Goal: Task Accomplishment & Management: Manage account settings

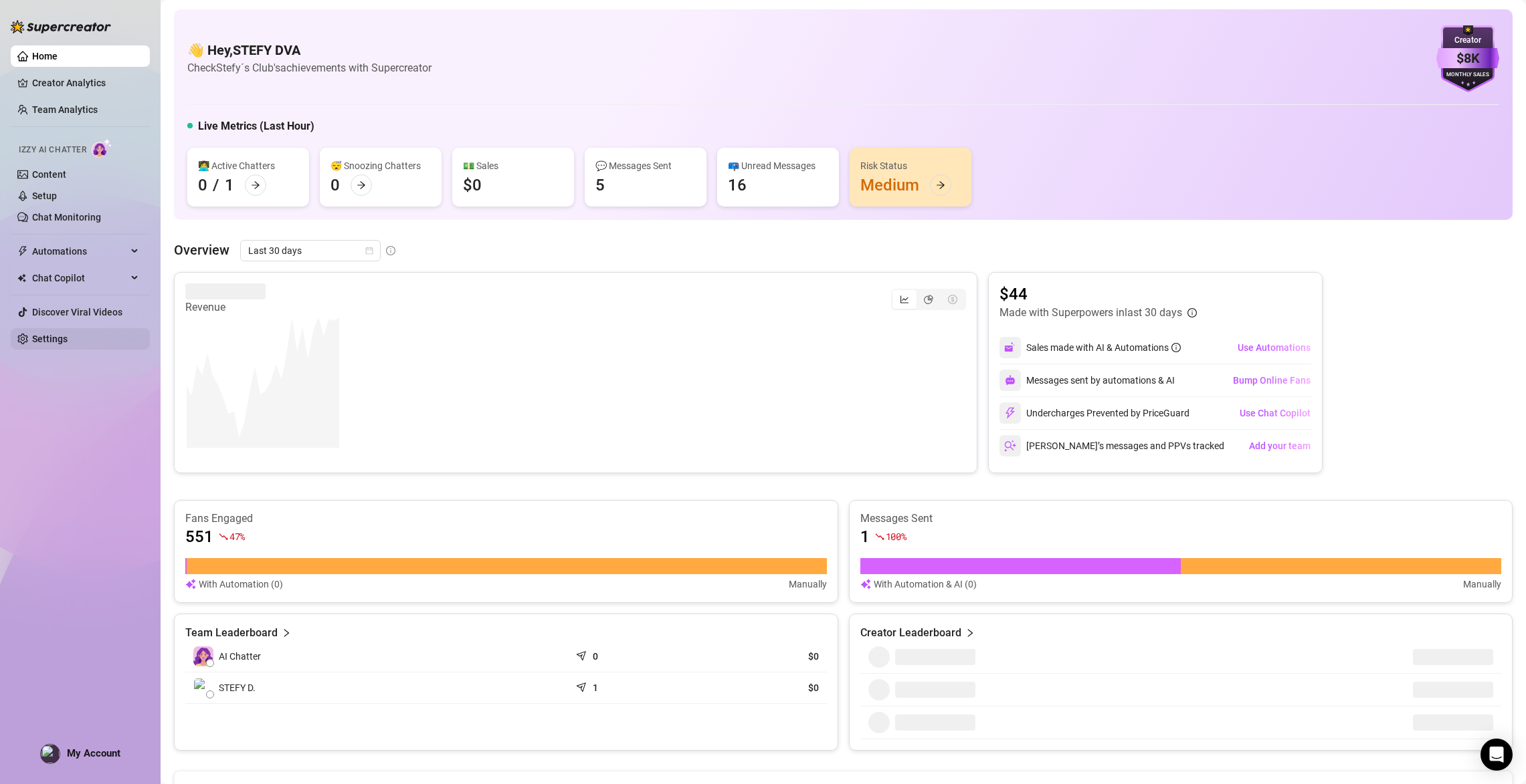
click at [45, 345] on link "Settings" at bounding box center [49, 338] width 36 height 10
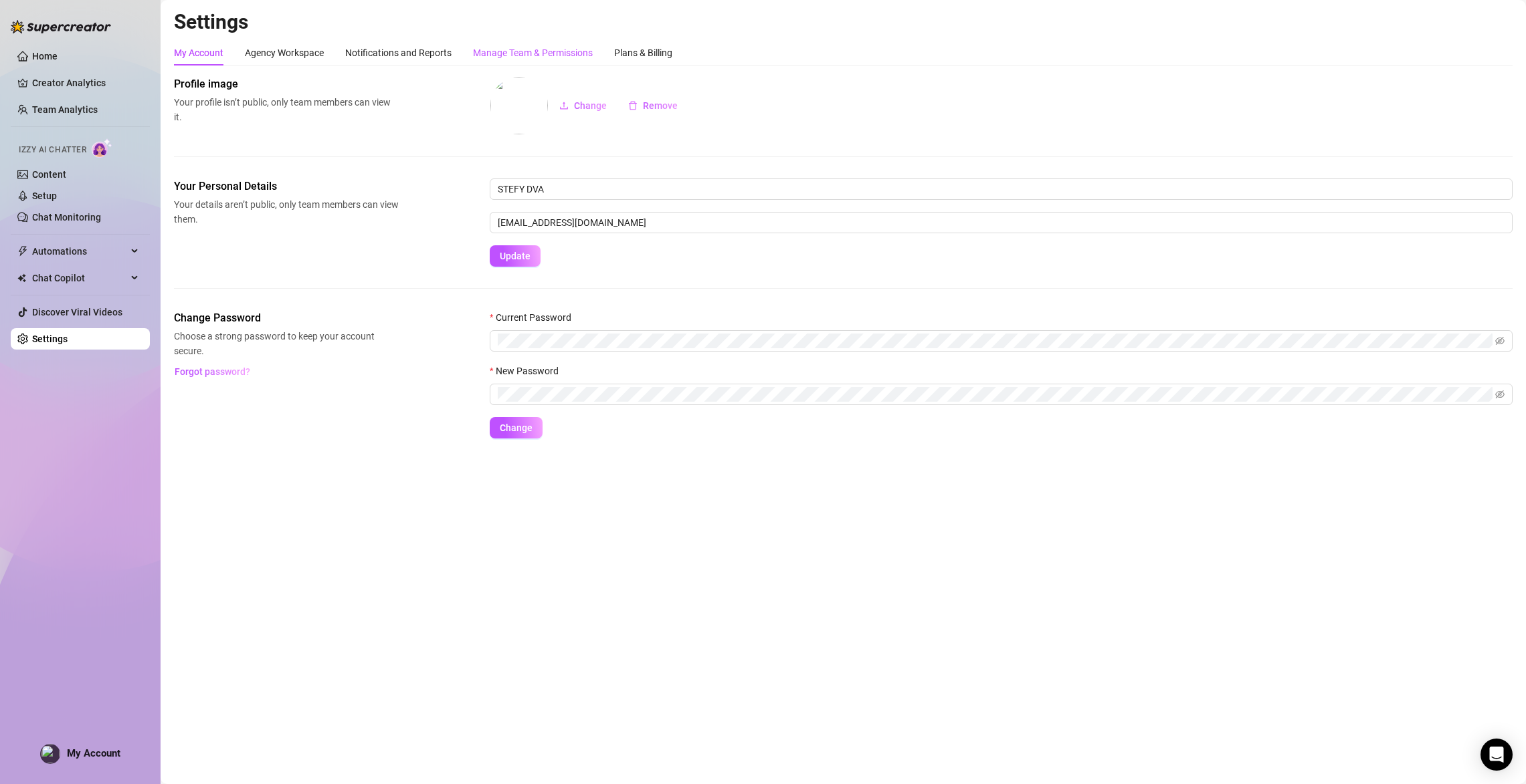
click at [535, 54] on div "Manage Team & Permissions" at bounding box center [533, 52] width 120 height 15
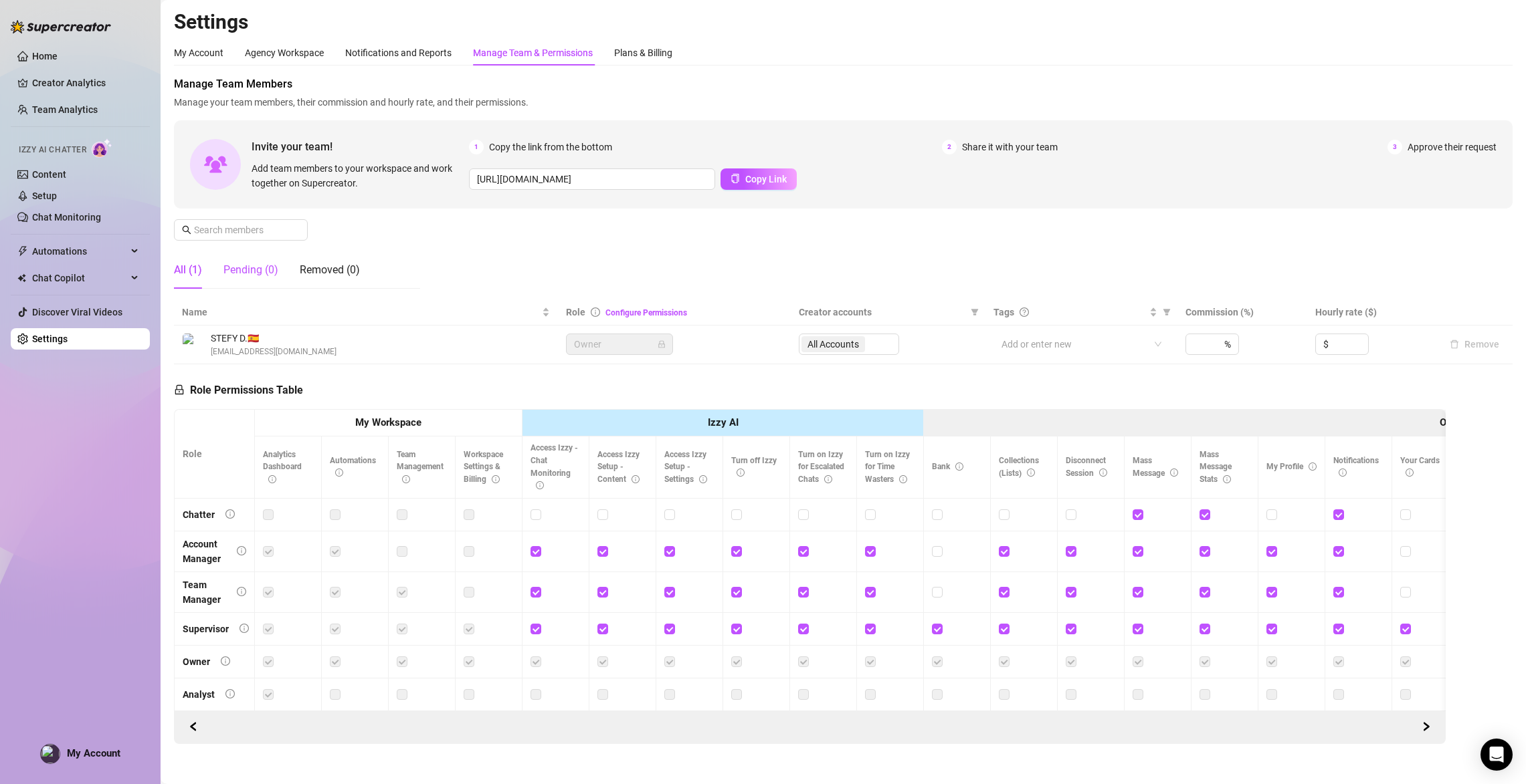
click at [265, 272] on div "Pending (0)" at bounding box center [250, 270] width 55 height 16
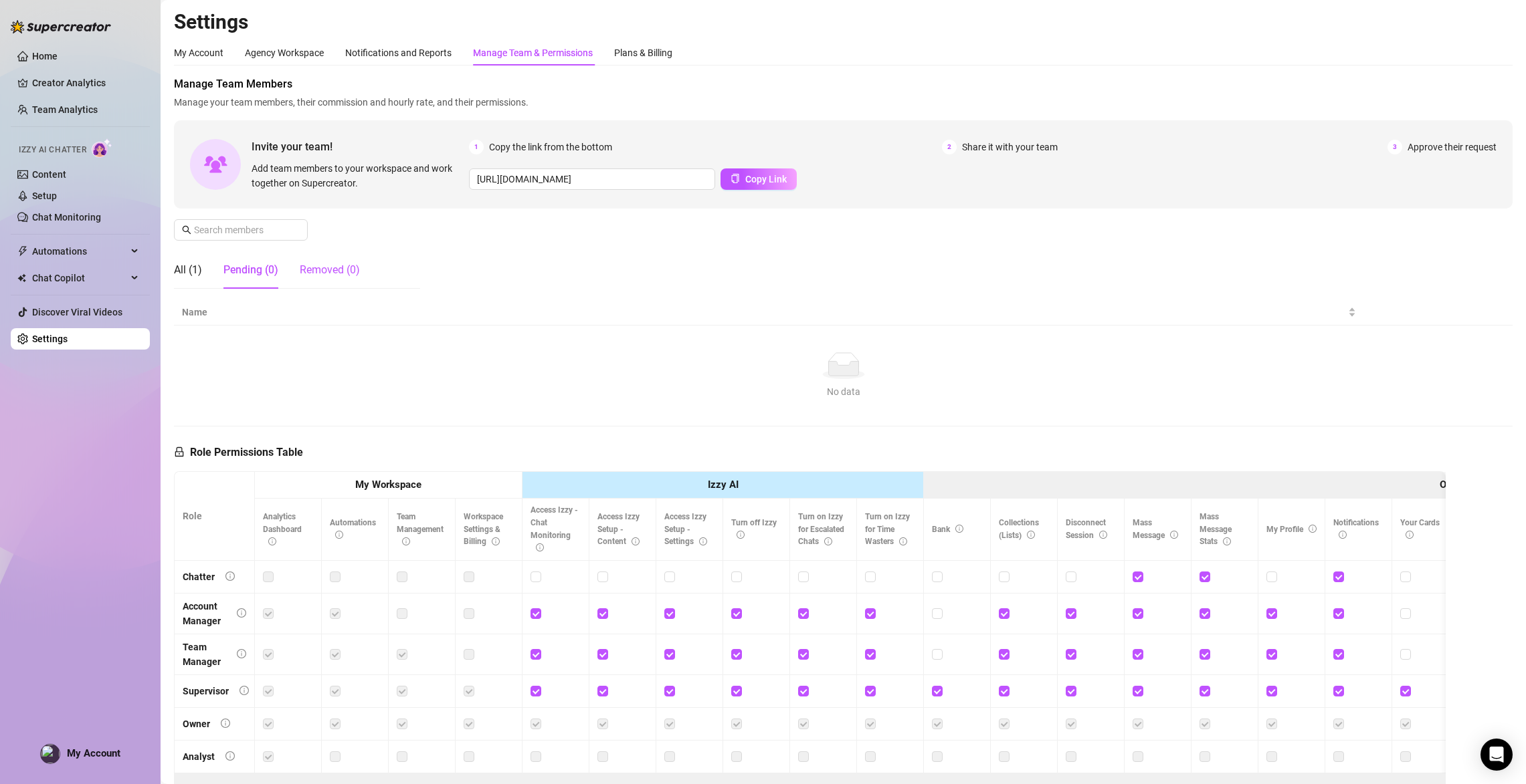
click at [352, 268] on div "Removed (0)" at bounding box center [330, 270] width 60 height 16
click at [250, 273] on div "Pending (0)" at bounding box center [250, 270] width 55 height 16
click at [192, 275] on div "All (1)" at bounding box center [188, 270] width 28 height 16
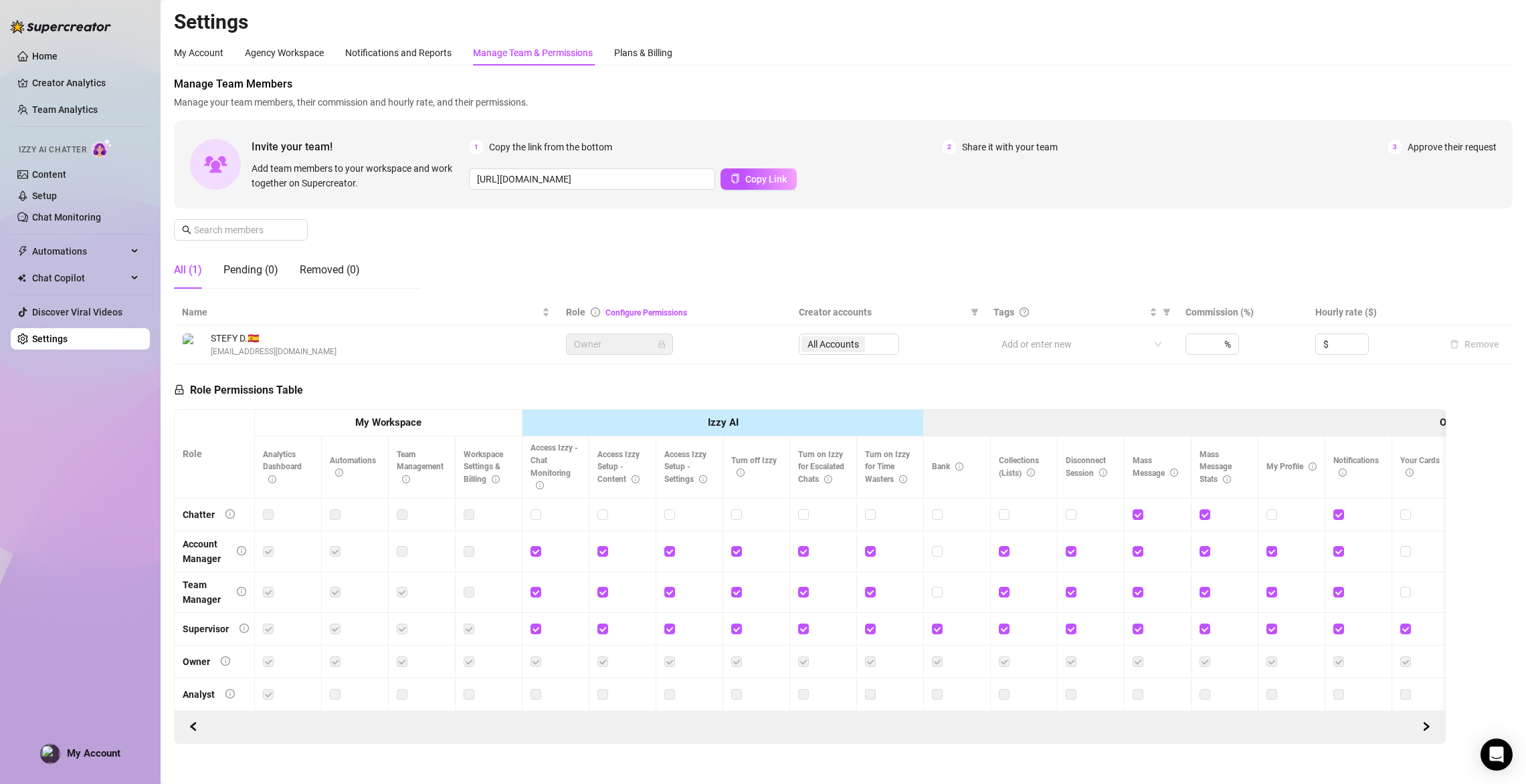
click at [252, 349] on span "[EMAIL_ADDRESS][DOMAIN_NAME]" at bounding box center [273, 352] width 126 height 13
click at [172, 344] on main "Settings My Account Agency Workspace Notifications and Reports Manage Team & Pe…" at bounding box center [843, 400] width 1365 height 801
click at [184, 343] on img at bounding box center [194, 345] width 22 height 22
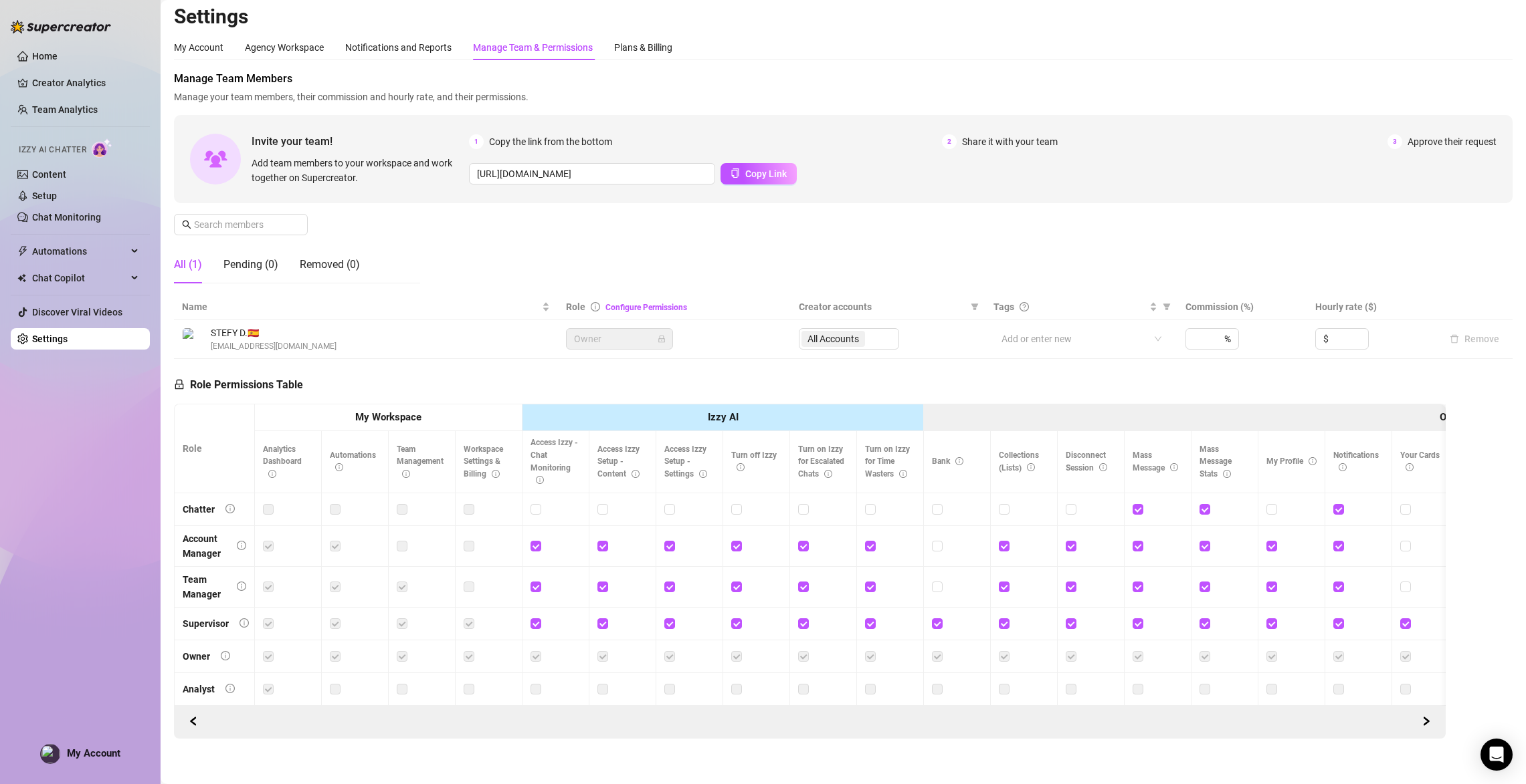
click at [671, 149] on span "Approve their request" at bounding box center [1452, 141] width 89 height 15
click at [671, 140] on span "Approve their request" at bounding box center [1452, 141] width 89 height 15
click at [671, 141] on span "3" at bounding box center [1395, 141] width 15 height 15
click at [671, 143] on span "3" at bounding box center [1395, 141] width 15 height 15
click at [671, 141] on span "Share it with your team" at bounding box center [1010, 141] width 95 height 15
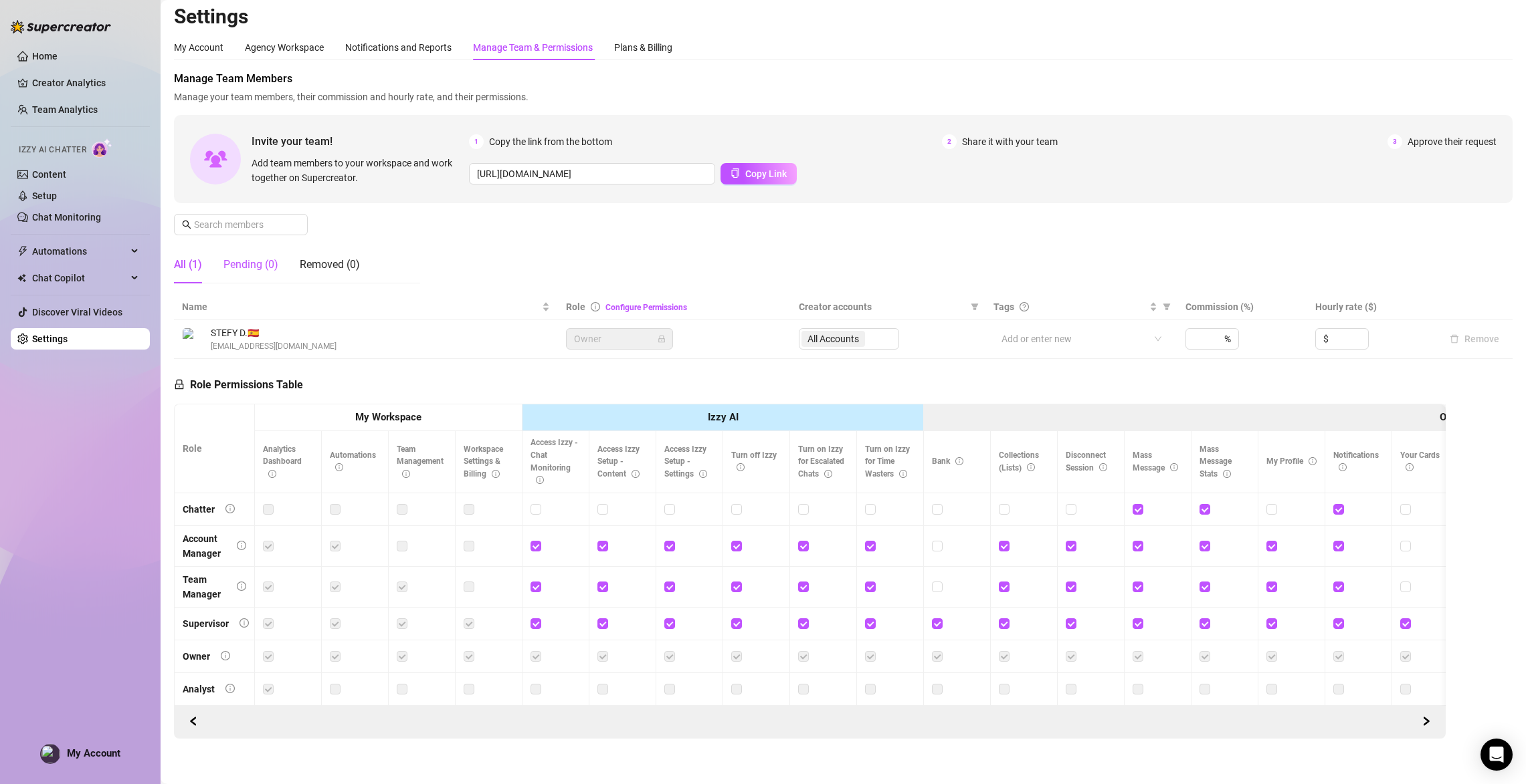
click at [227, 257] on div "Pending (0)" at bounding box center [250, 265] width 55 height 16
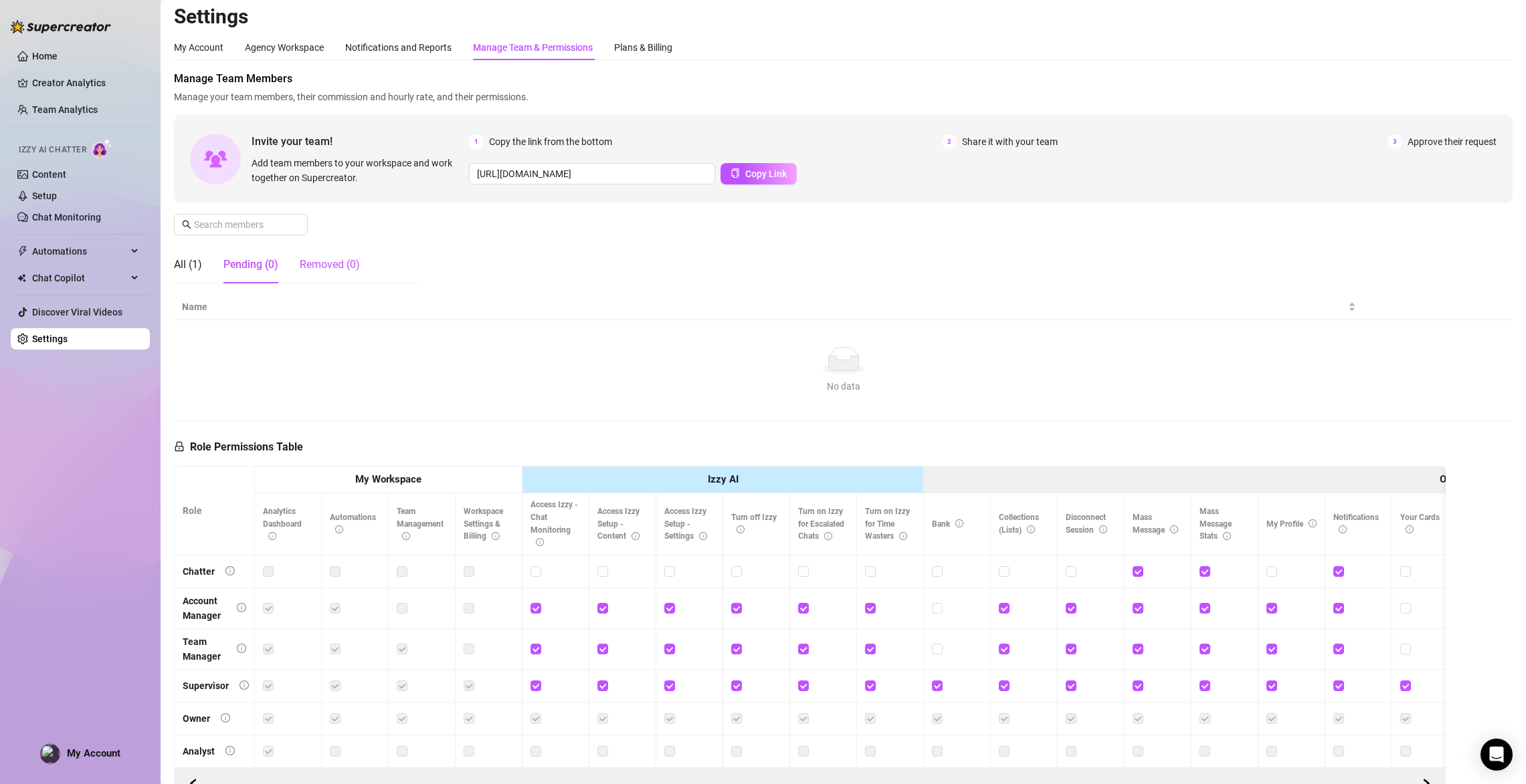
click at [345, 265] on div "Removed (0)" at bounding box center [330, 265] width 60 height 16
click at [285, 272] on div "All (1) Pending (0) Removed (0)" at bounding box center [267, 265] width 186 height 37
click at [251, 268] on div "Pending (0)" at bounding box center [250, 265] width 55 height 16
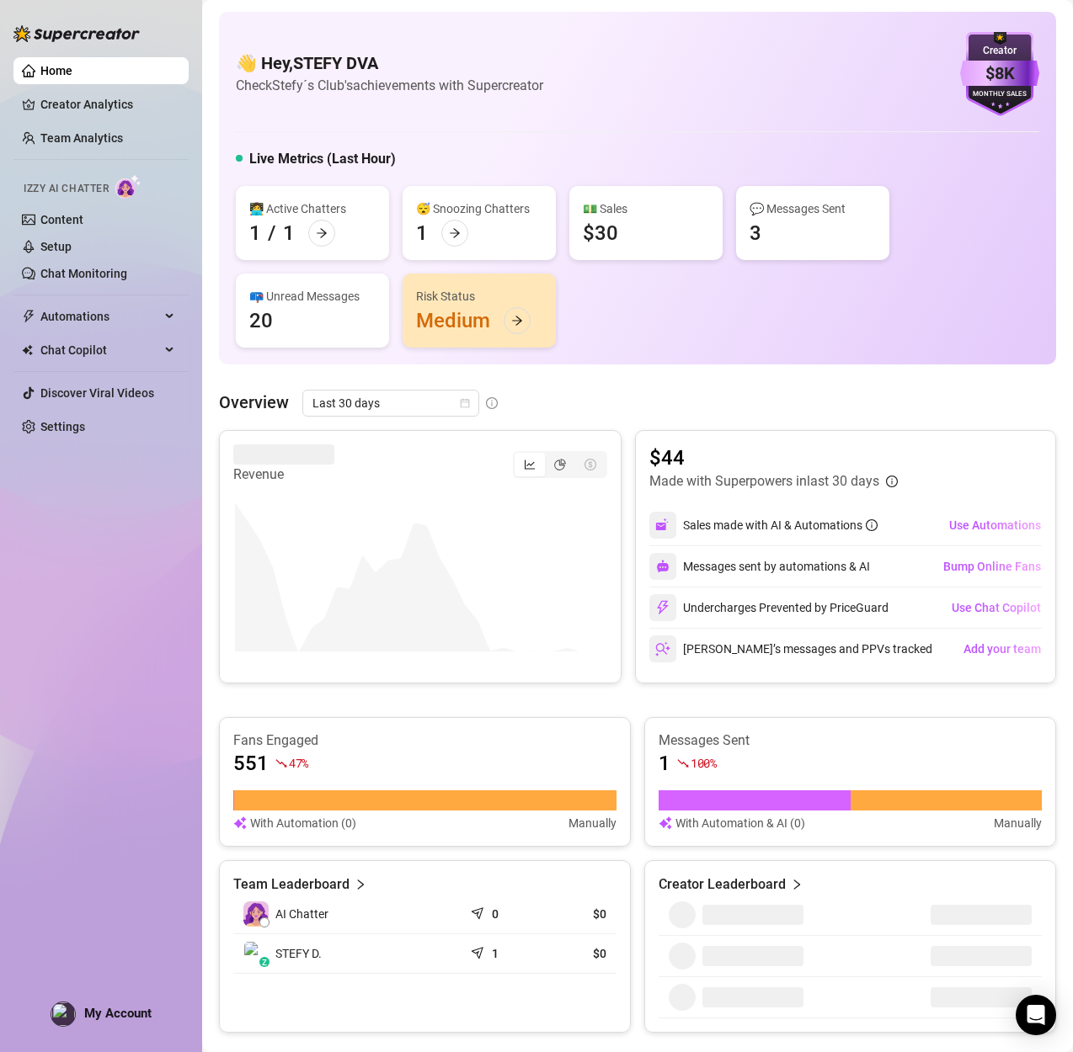
click at [59, 442] on ul "Home Creator Analytics Team Analytics Izzy AI Chatter Content Setup Chat Monito…" at bounding box center [100, 249] width 175 height 397
click at [59, 427] on link "Settings" at bounding box center [62, 426] width 45 height 13
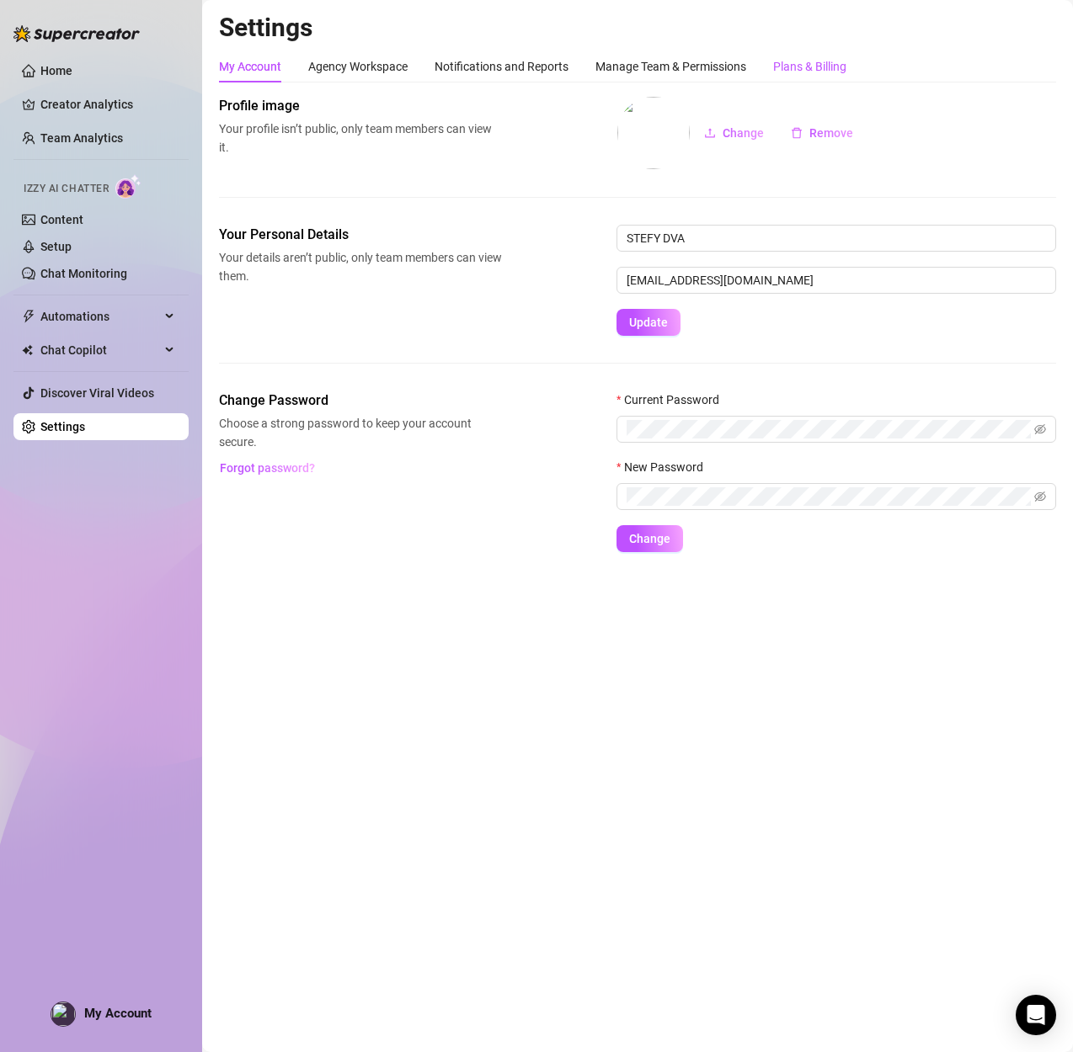
click at [803, 68] on div "Plans & Billing" at bounding box center [809, 66] width 73 height 19
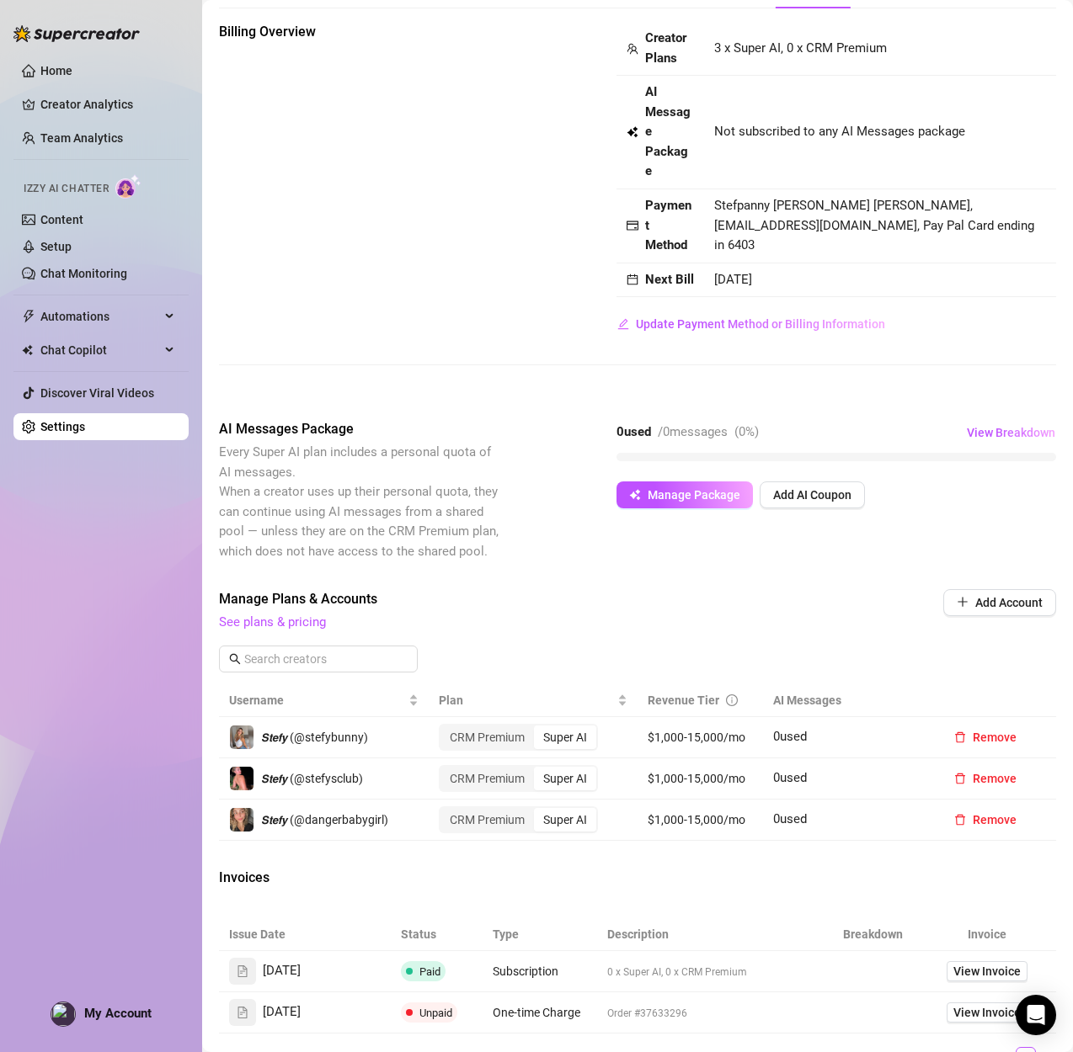
scroll to position [79, 0]
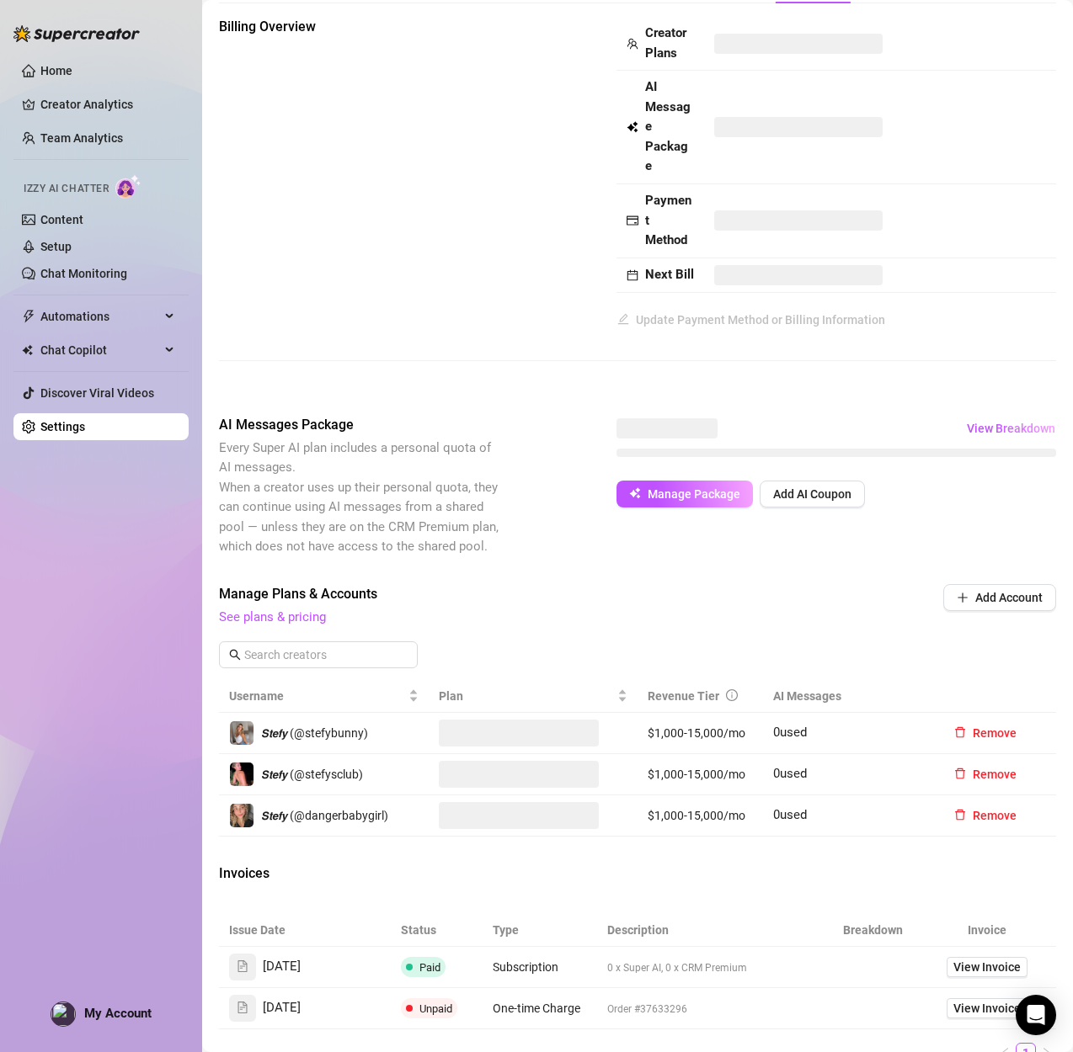
click at [684, 727] on td "$1,000-15,000/mo" at bounding box center [699, 733] width 125 height 41
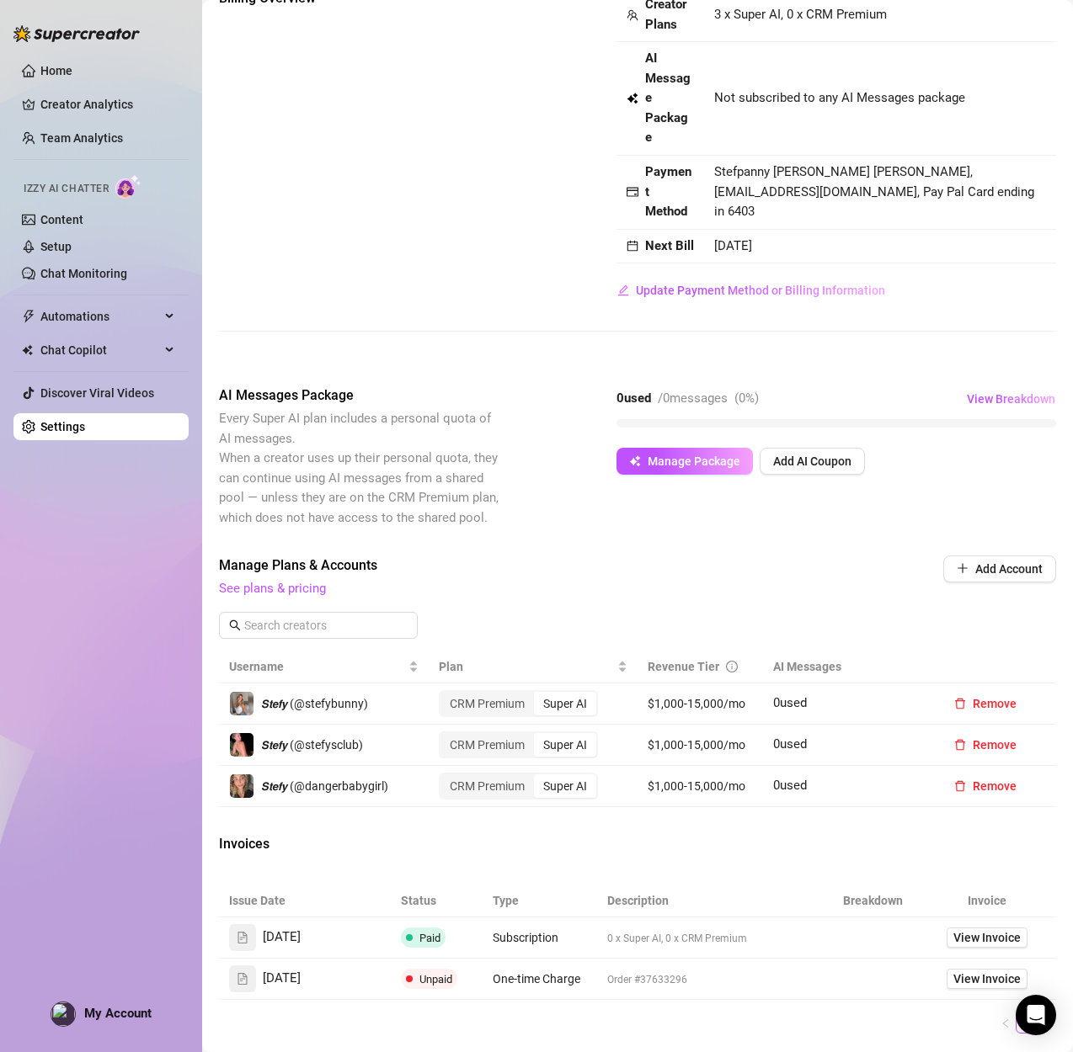
scroll to position [109, 0]
click at [556, 774] on div "Super AI" at bounding box center [565, 786] width 62 height 24
click at [538, 777] on input "Super AI" at bounding box center [538, 777] width 0 height 0
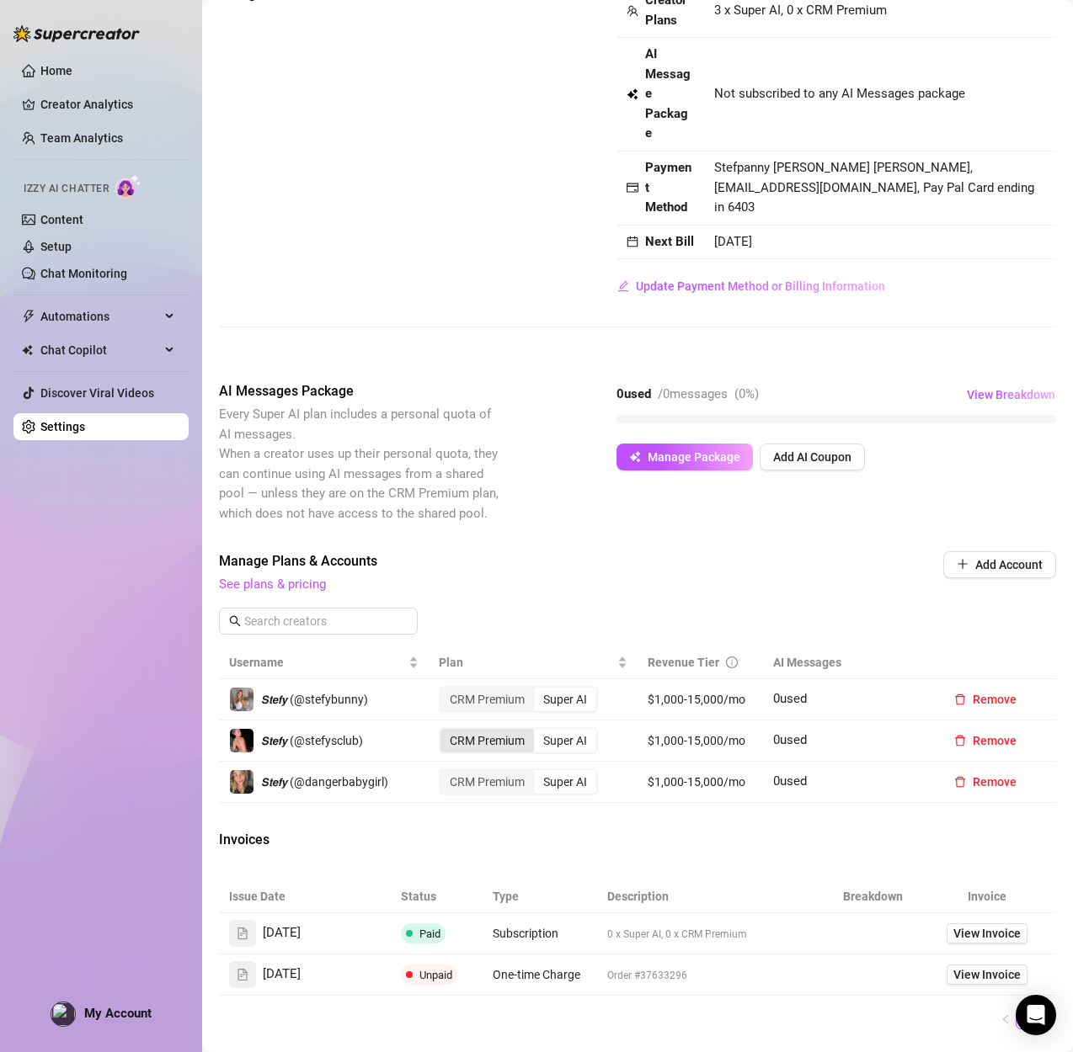
click at [493, 730] on div "CRM Premium" at bounding box center [486, 741] width 93 height 24
click at [444, 732] on input "CRM Premium" at bounding box center [444, 732] width 0 height 0
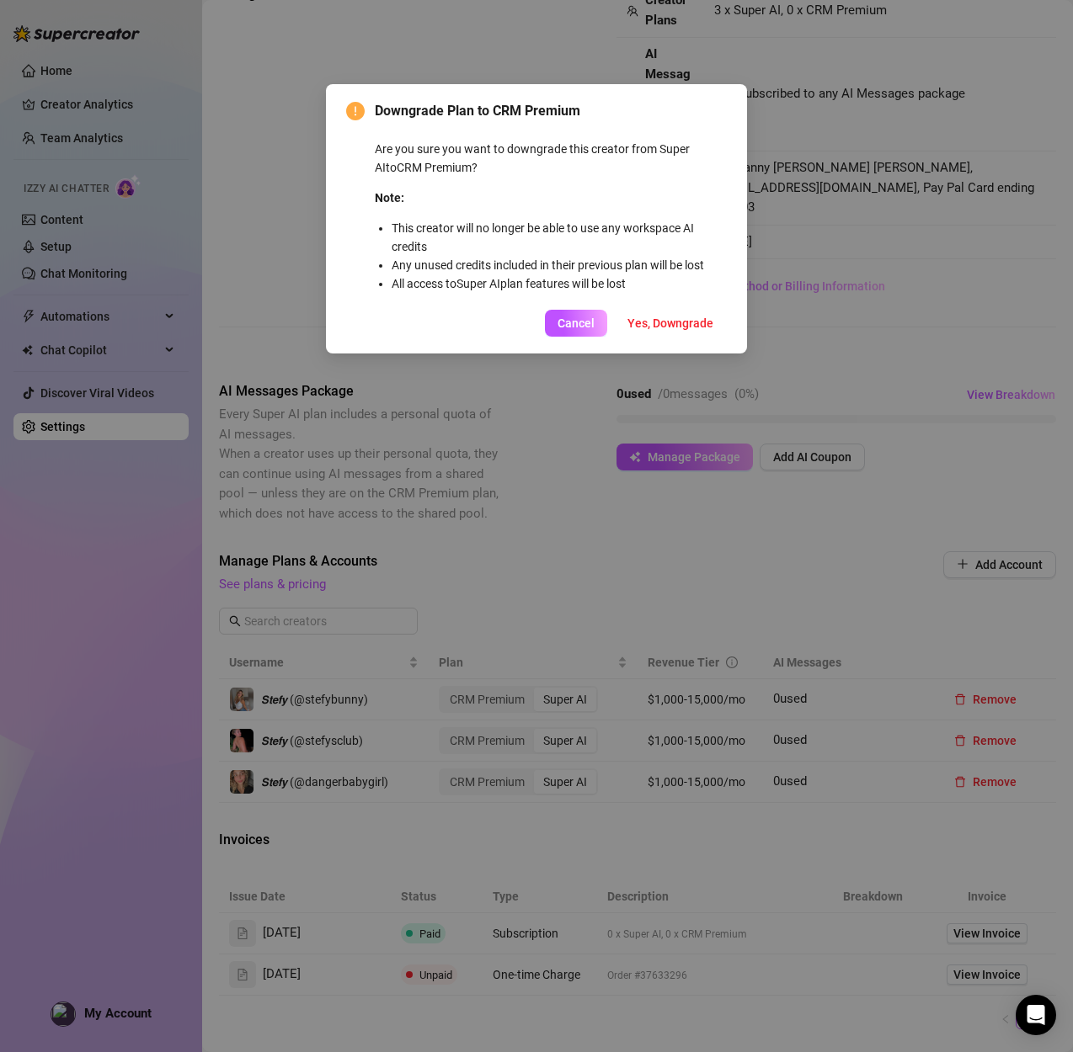
click at [495, 588] on div "Downgrade Plan to CRM Premium Are you sure you want to downgrade this creator f…" at bounding box center [536, 526] width 1073 height 1052
click at [557, 536] on div "Downgrade Plan to CRM Premium Are you sure you want to downgrade this creator f…" at bounding box center [536, 526] width 1073 height 1052
click at [578, 336] on button "Cancel" at bounding box center [576, 323] width 62 height 27
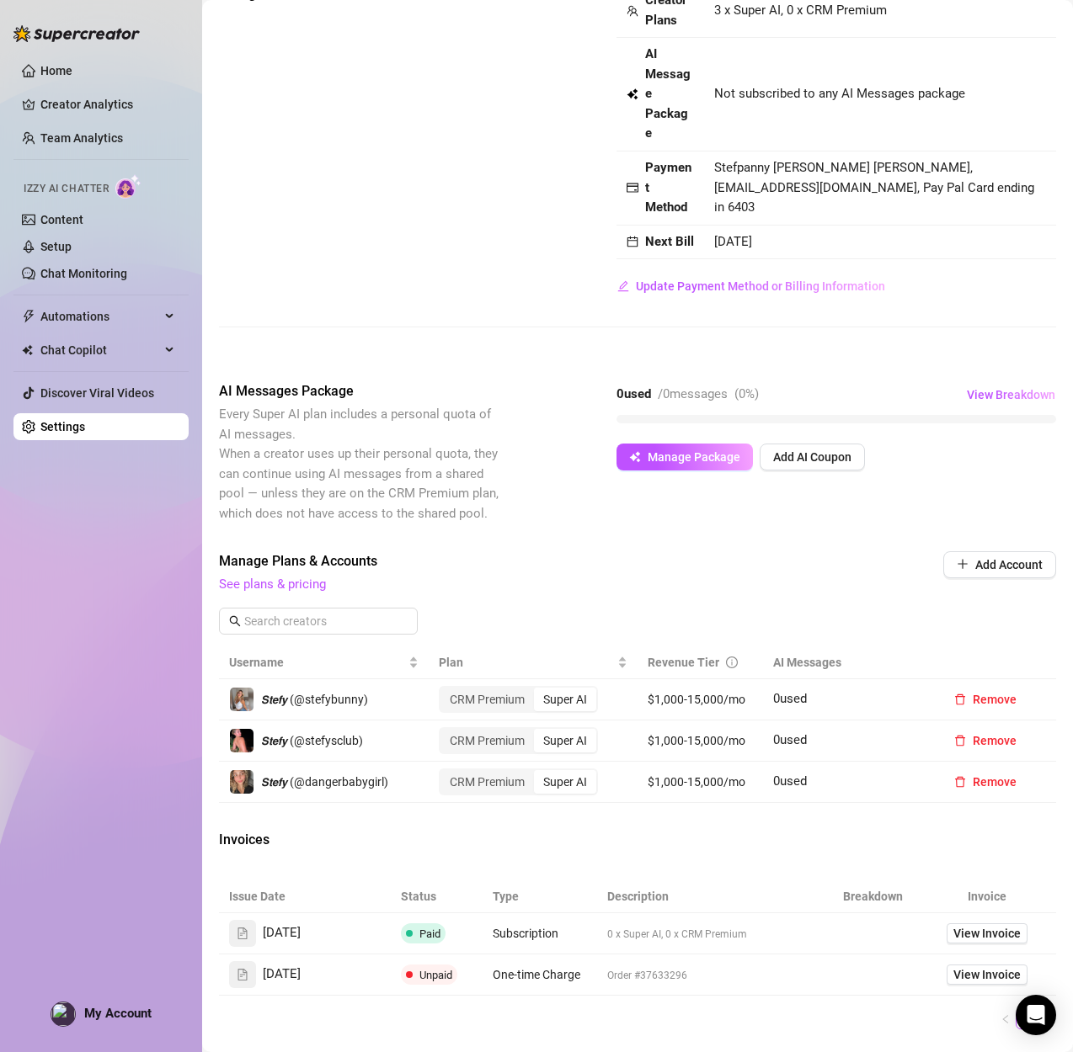
scroll to position [0, 0]
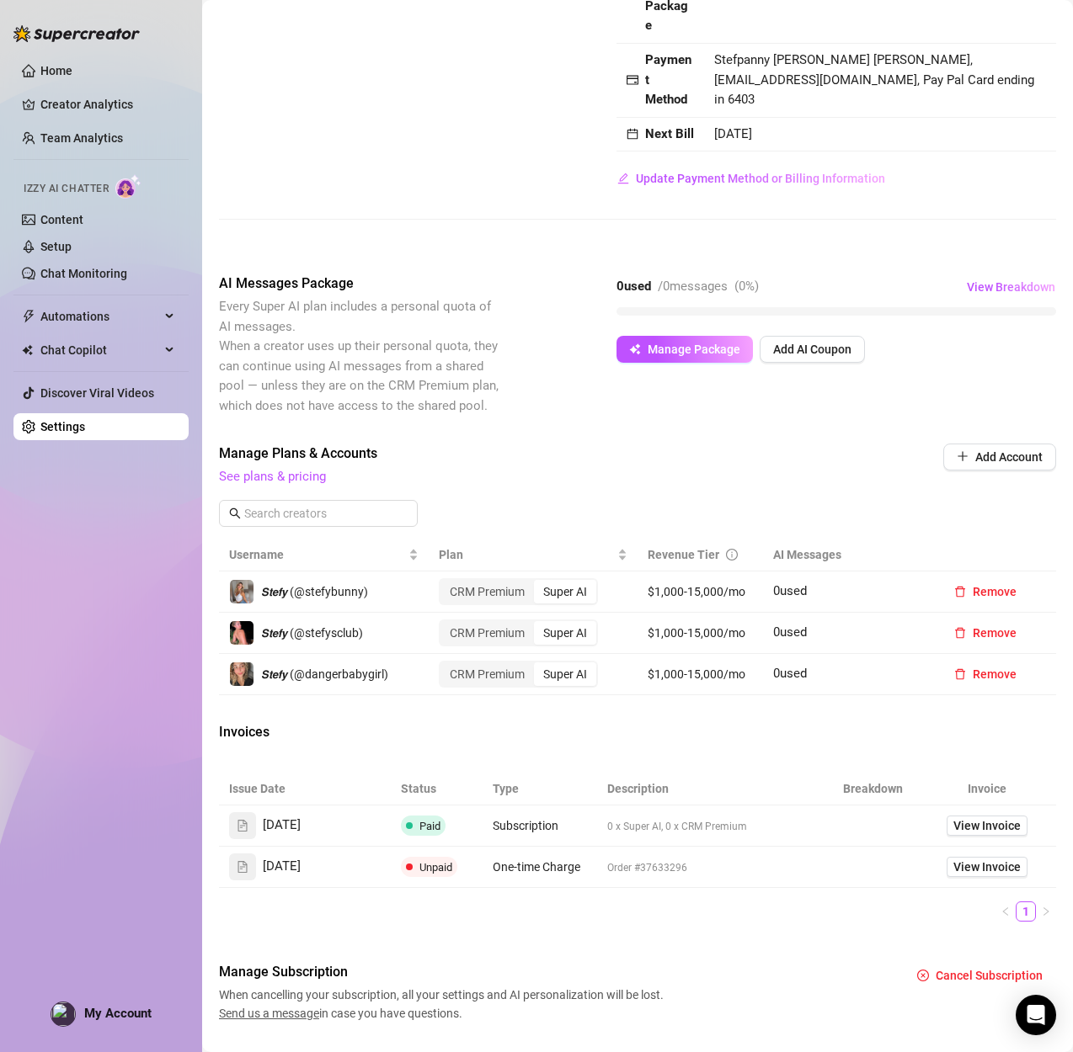
click at [576, 621] on div "Super AI" at bounding box center [565, 633] width 62 height 24
click at [538, 624] on input "Super AI" at bounding box center [538, 624] width 0 height 0
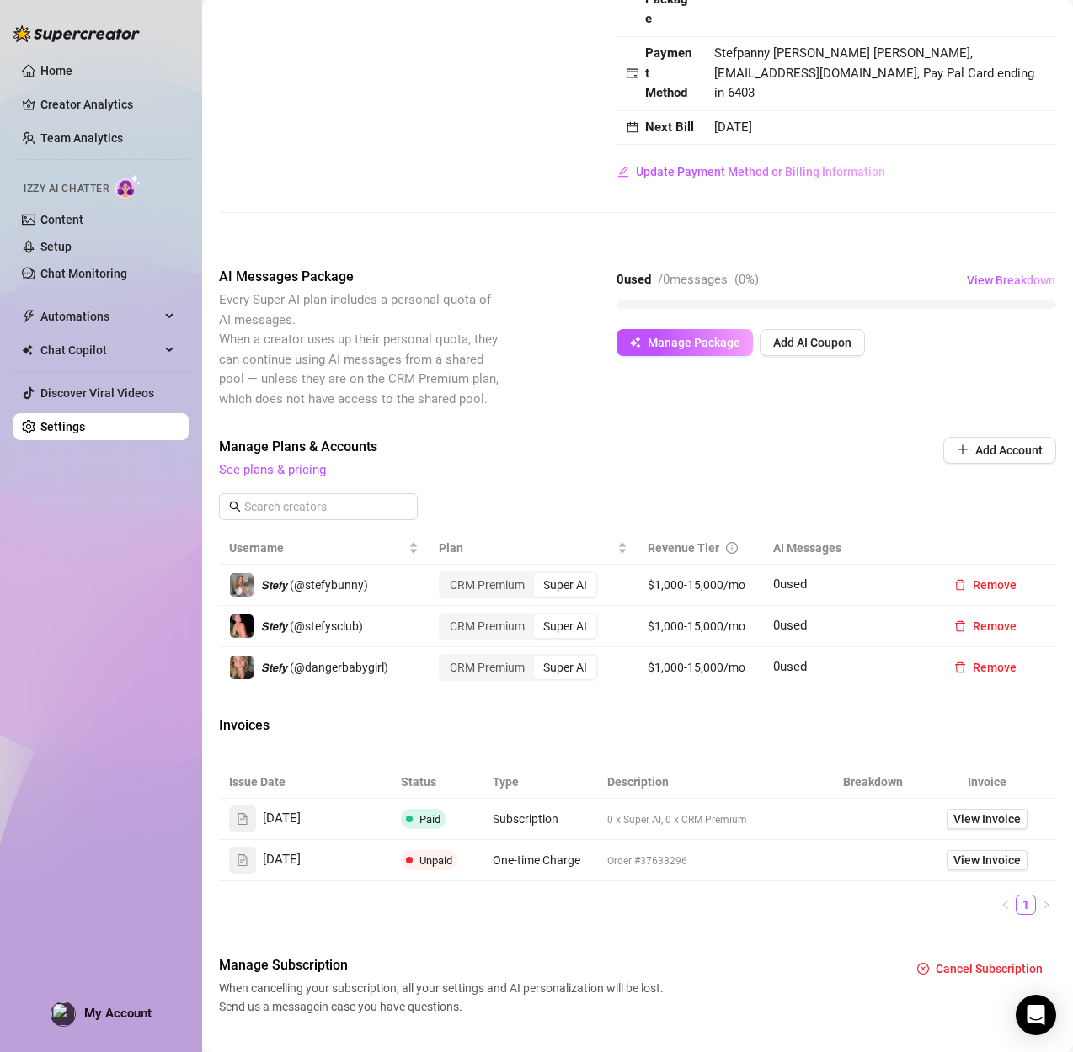
click at [573, 615] on div "Super AI" at bounding box center [565, 627] width 62 height 24
click at [538, 617] on input "Super AI" at bounding box center [538, 617] width 0 height 0
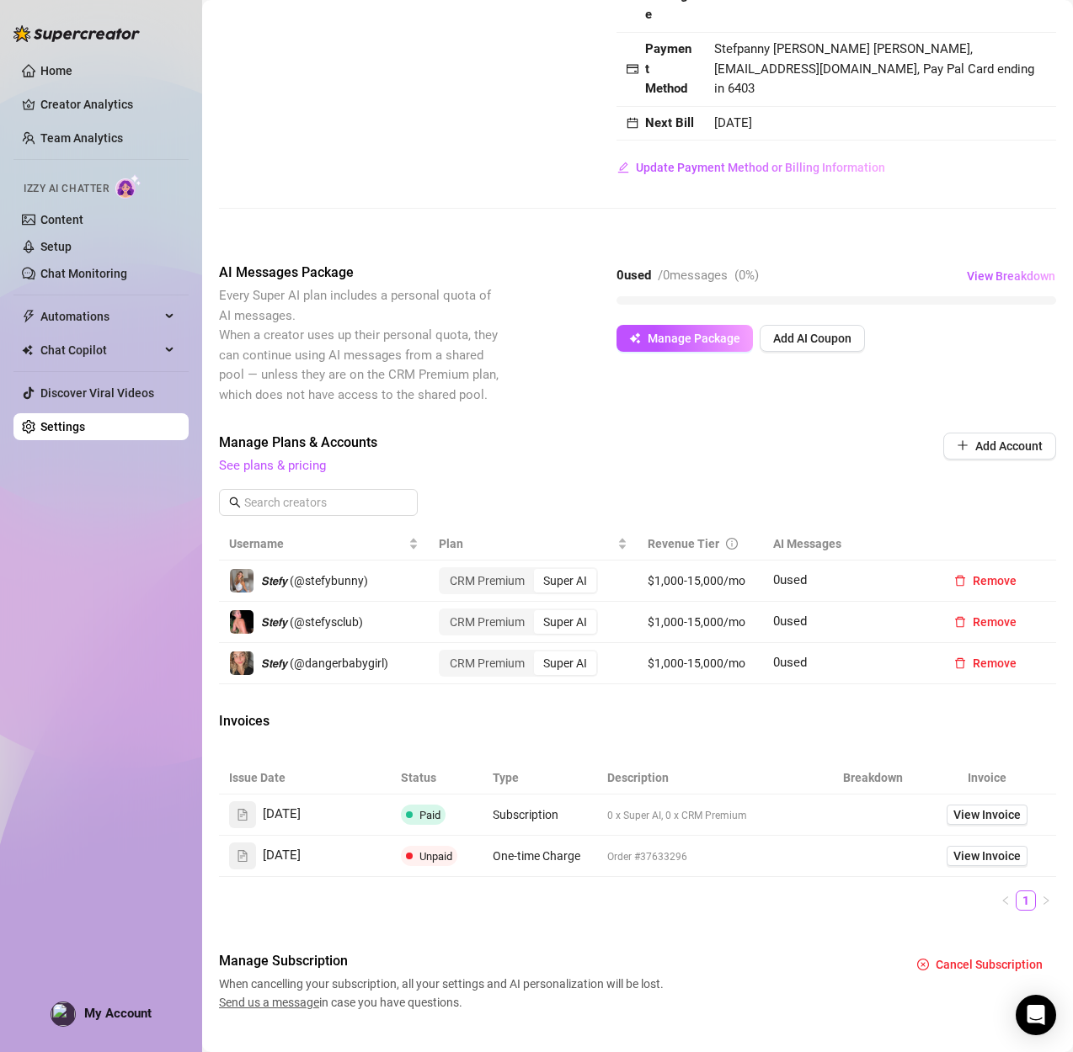
click at [573, 610] on div "Super AI" at bounding box center [565, 622] width 62 height 24
click at [538, 613] on input "Super AI" at bounding box center [538, 613] width 0 height 0
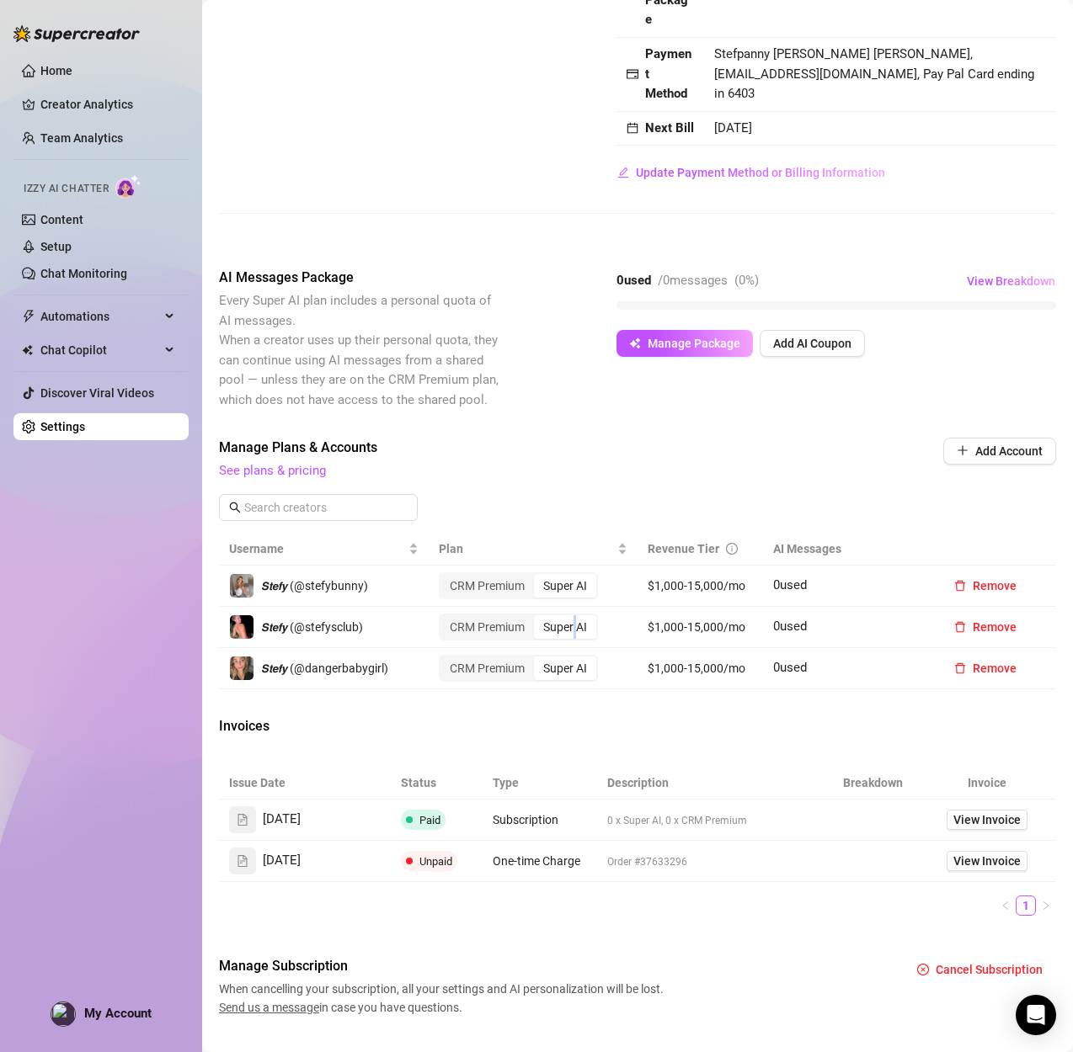
click at [573, 615] on div "Super AI" at bounding box center [565, 627] width 62 height 24
click at [538, 618] on input "Super AI" at bounding box center [538, 618] width 0 height 0
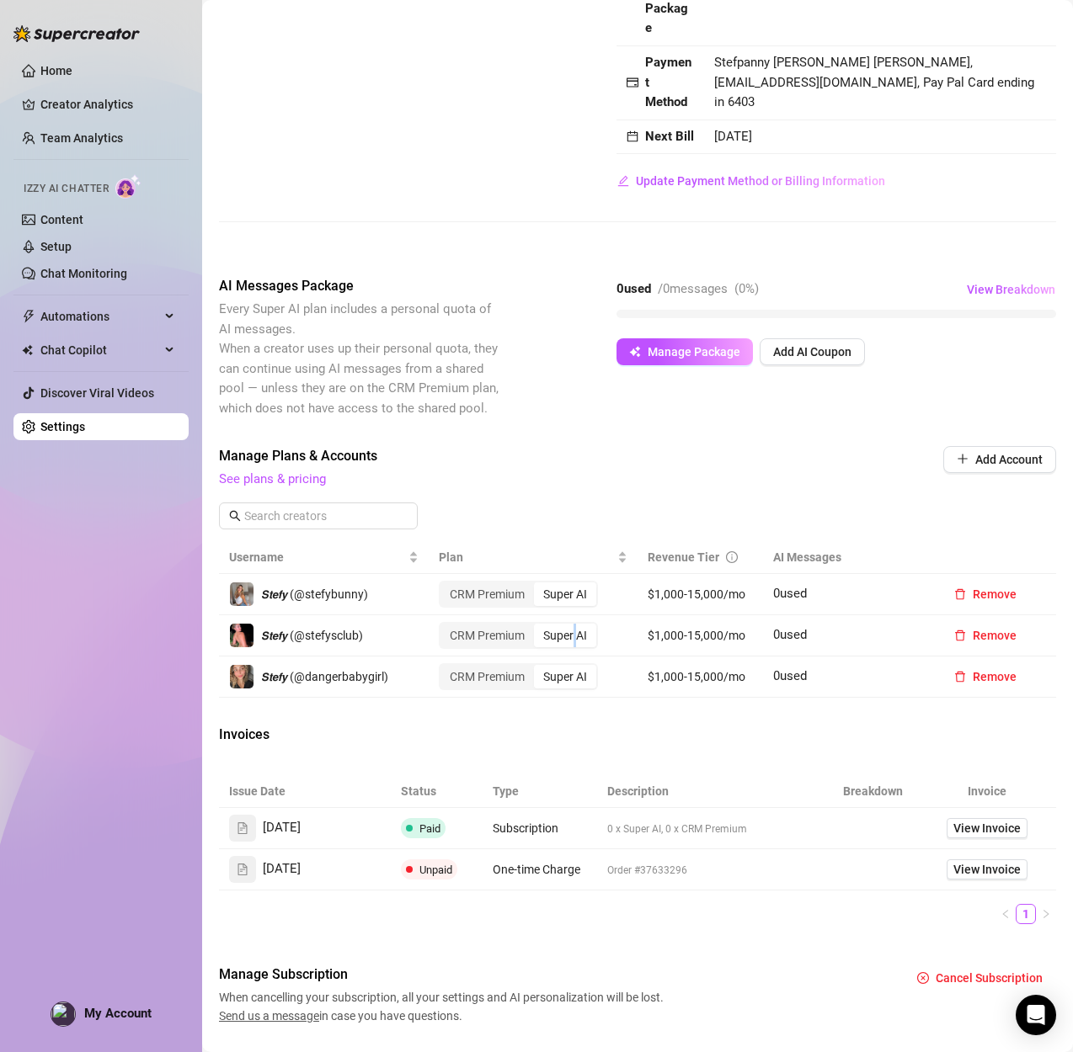
scroll to position [242, 0]
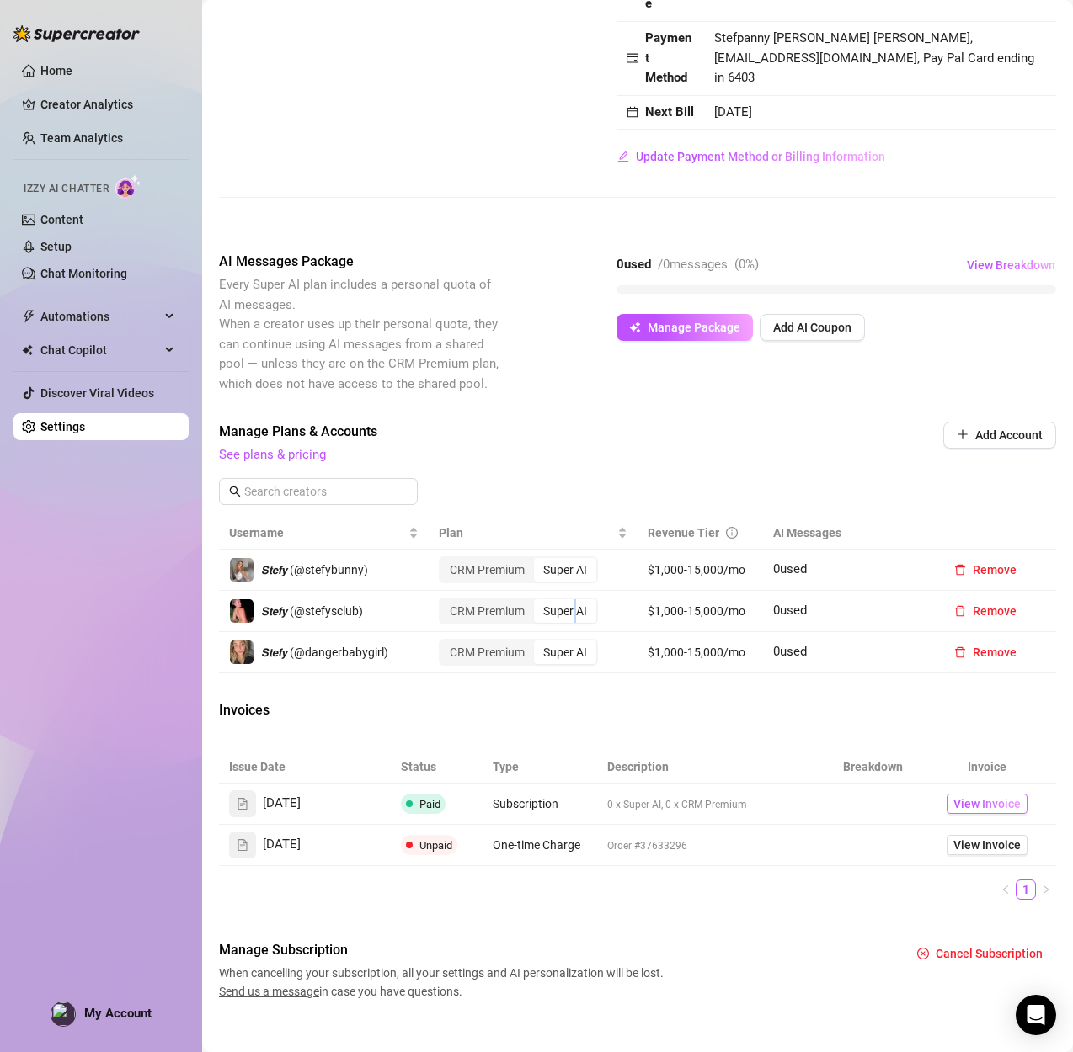
click at [985, 795] on span "View Invoice" at bounding box center [986, 804] width 67 height 19
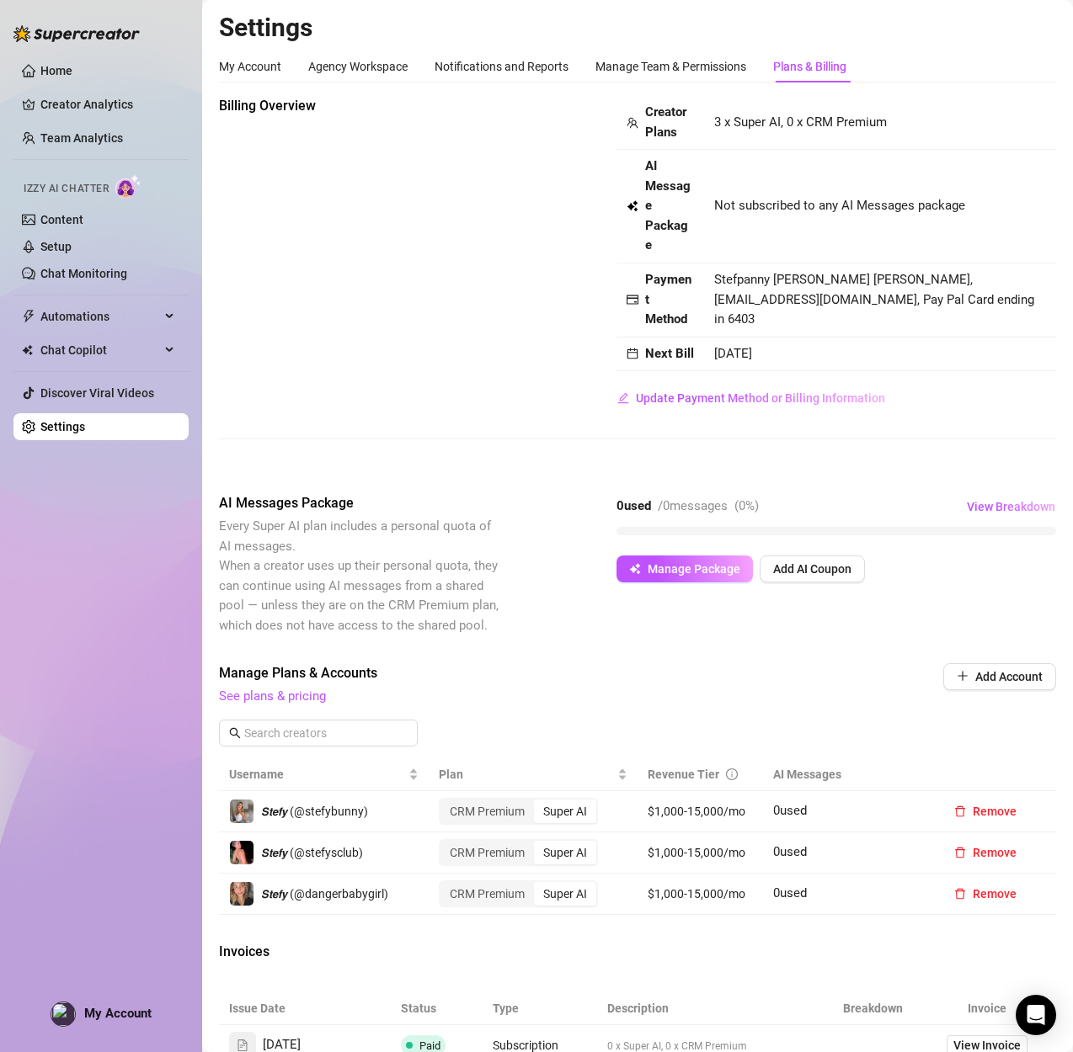
click at [796, 66] on div "Plans & Billing" at bounding box center [809, 66] width 73 height 19
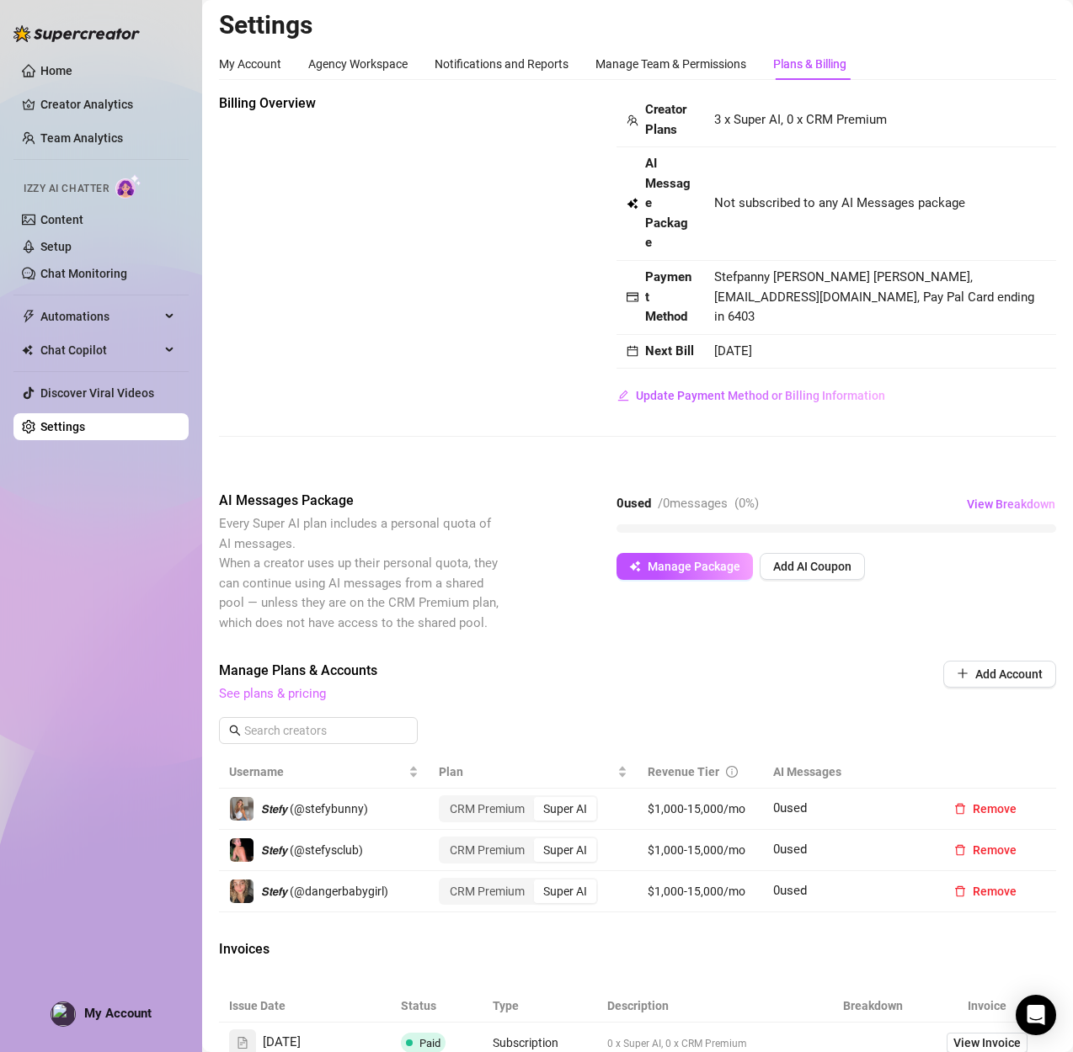
click at [312, 686] on link "See plans & pricing" at bounding box center [272, 693] width 107 height 15
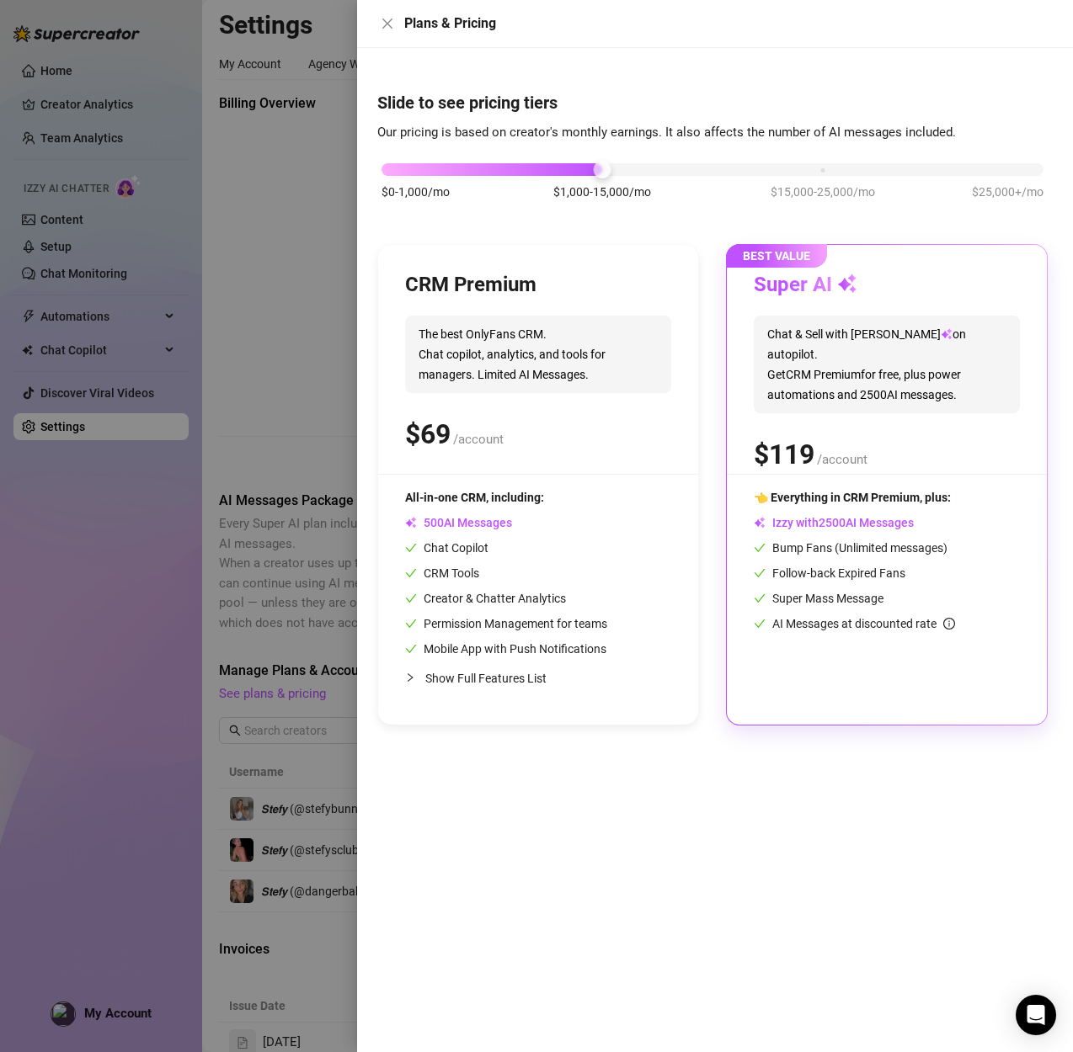
click at [312, 382] on div at bounding box center [536, 526] width 1073 height 1052
